Goal: Find contact information: Find contact information

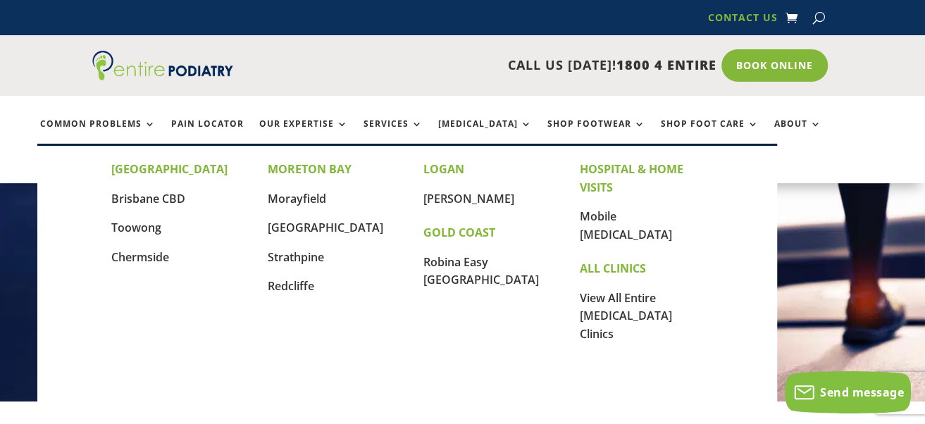
click at [111, 153] on link "Locations" at bounding box center [75, 168] width 70 height 30
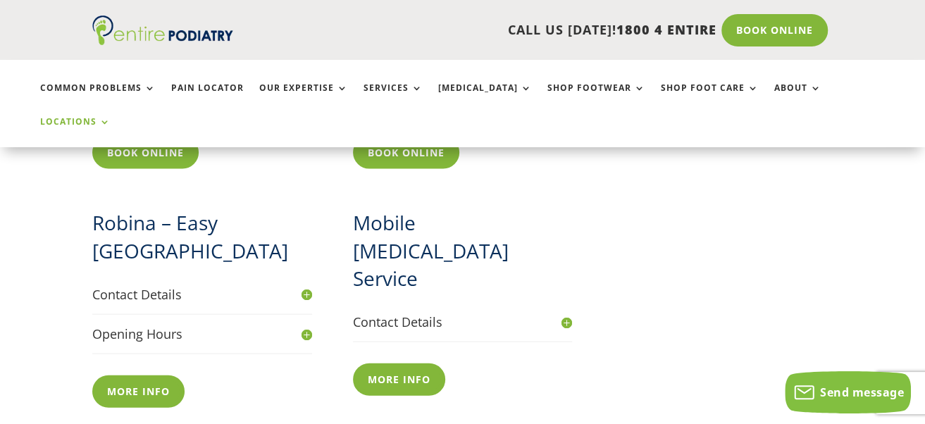
scroll to position [1577, 0]
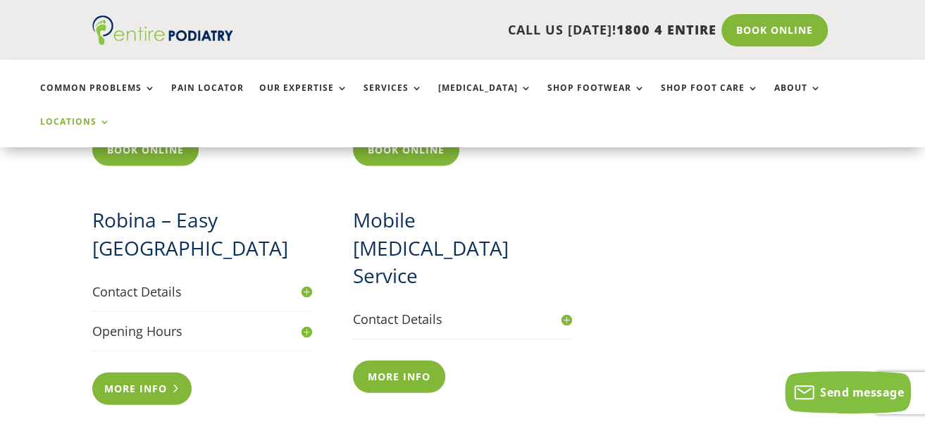
click at [130, 373] on link "More info" at bounding box center [141, 389] width 99 height 32
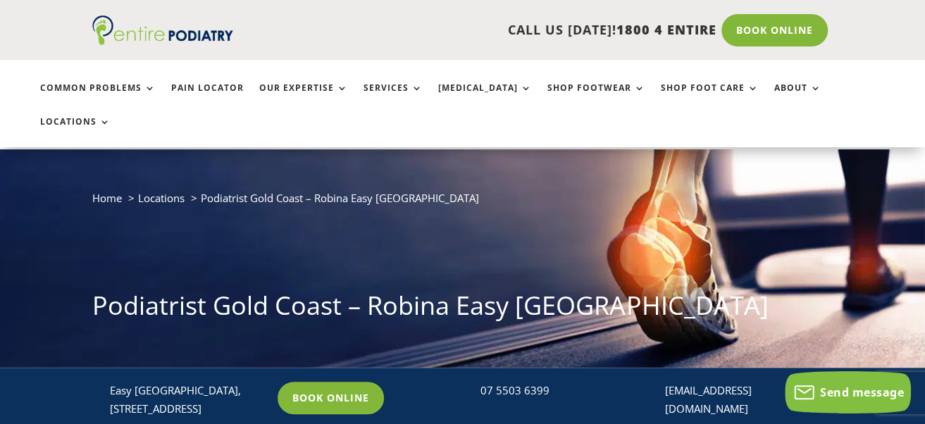
scroll to position [56, 0]
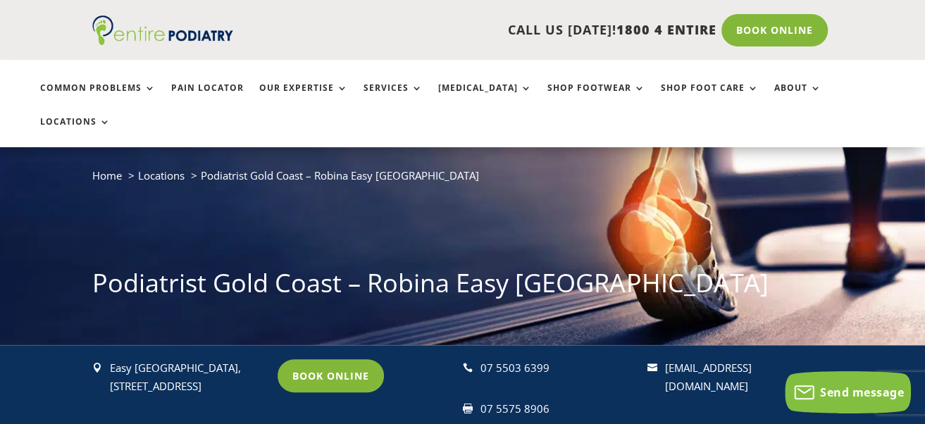
drag, startPoint x: 698, startPoint y: 335, endPoint x: 679, endPoint y: 357, distance: 28.5
click at [679, 357] on div " Easy T Medical Centre, 42 Scottsdale Drive, Robina Q 4226 Book Online  07 55…" at bounding box center [462, 388] width 740 height 87
click at [694, 361] on link "[EMAIL_ADDRESS][DOMAIN_NAME]" at bounding box center [708, 377] width 87 height 32
